Goal: Check status: Check status

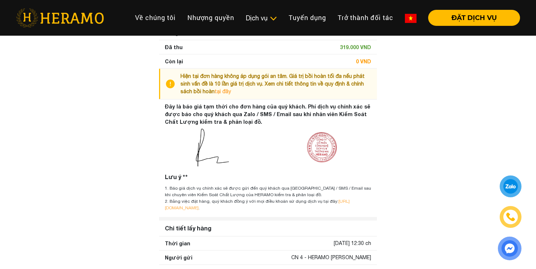
scroll to position [73, 0]
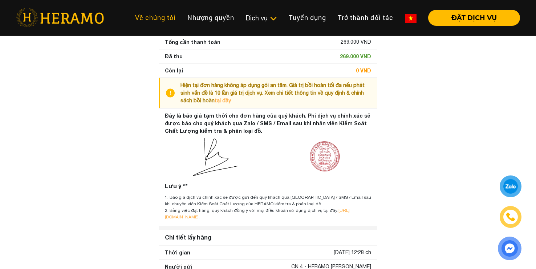
scroll to position [169, 0]
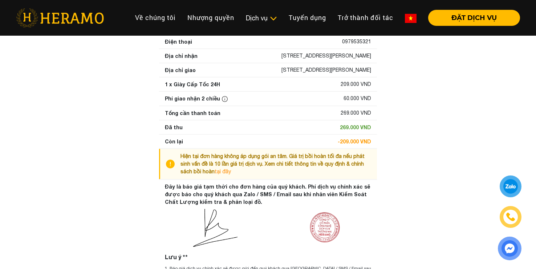
scroll to position [94, 0]
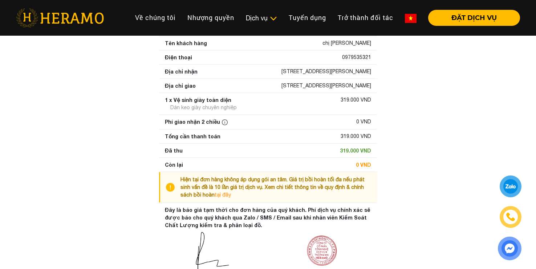
scroll to position [187, 0]
